Goal: Participate in discussion: Engage in conversation with other users on a specific topic

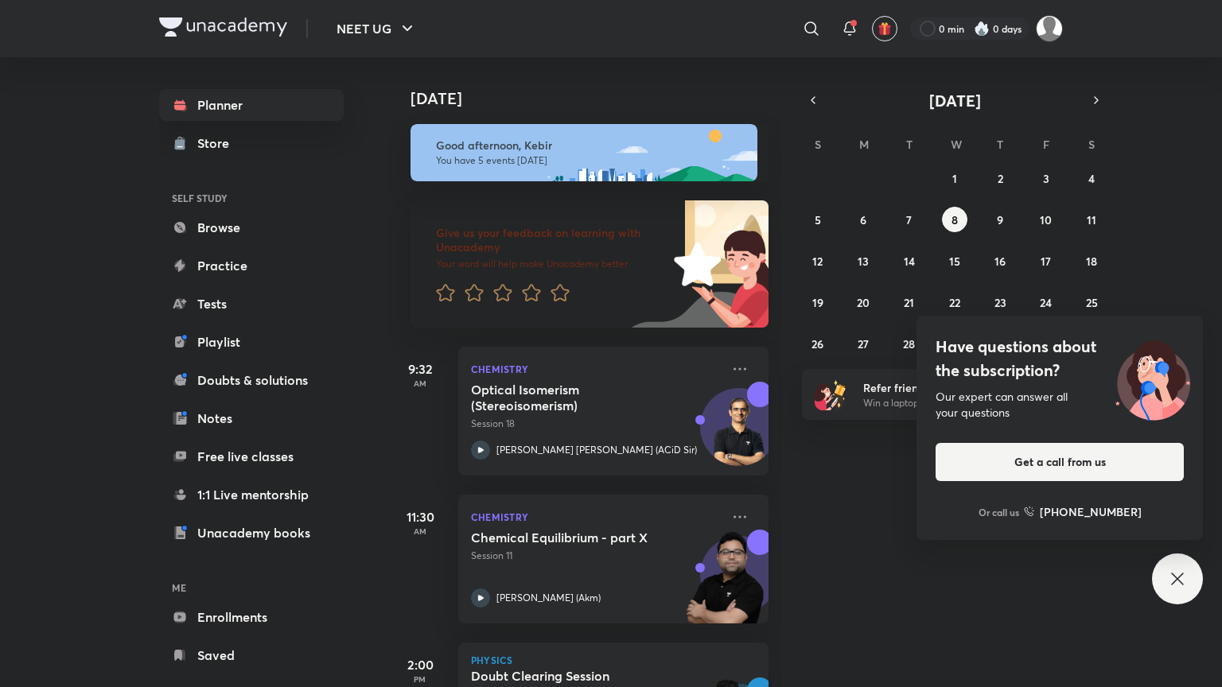
scroll to position [405, 0]
